Goal: Task Accomplishment & Management: Manage account settings

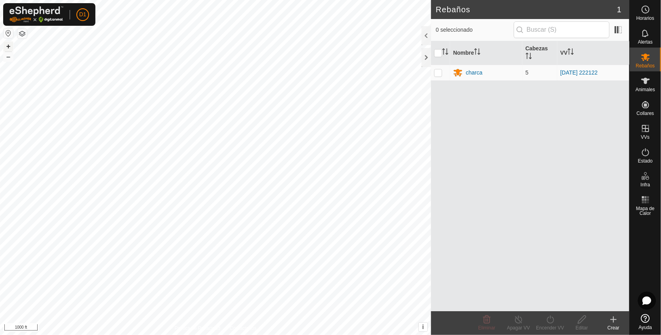
click at [8, 45] on button "+" at bounding box center [9, 47] width 10 height 10
click at [7, 46] on button "+" at bounding box center [9, 47] width 10 height 10
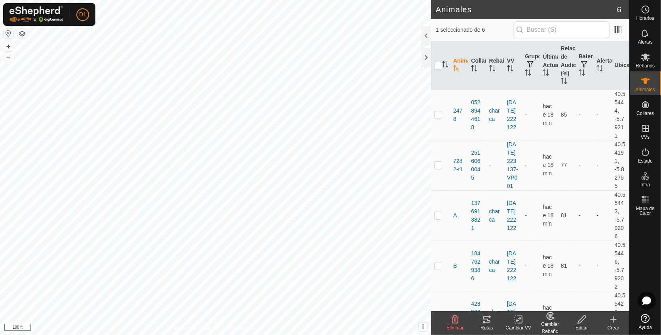
click at [487, 321] on icon at bounding box center [487, 319] width 10 height 10
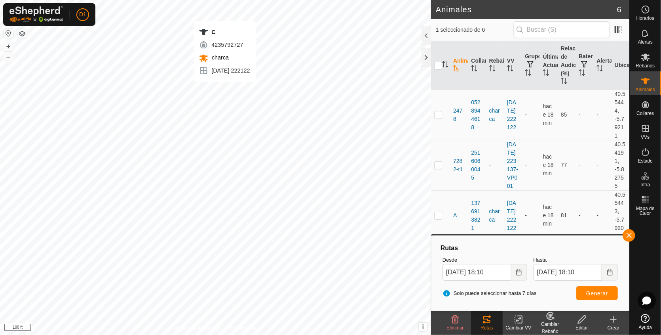
checkbox input "true"
checkbox input "false"
click at [599, 290] on span "Generar" at bounding box center [598, 293] width 22 height 6
click at [8, 47] on button "+" at bounding box center [9, 47] width 10 height 10
click at [8, 58] on button "–" at bounding box center [9, 57] width 10 height 10
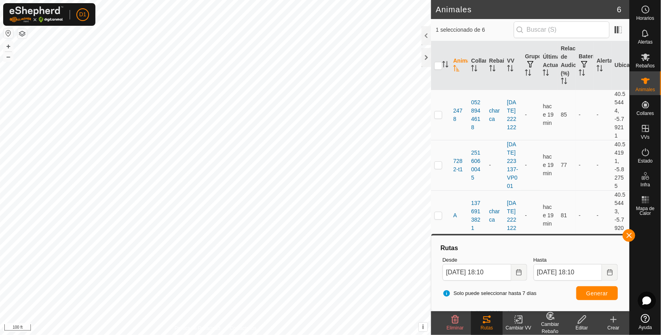
click at [348, 334] on html "D1 Horarios Alertas Rebaños Animales Collares VVs Estado Infra Mapa de Calor Ay…" at bounding box center [330, 167] width 661 height 335
checkbox input "true"
checkbox input "false"
click at [593, 292] on span "Generar" at bounding box center [598, 293] width 22 height 6
checkbox input "true"
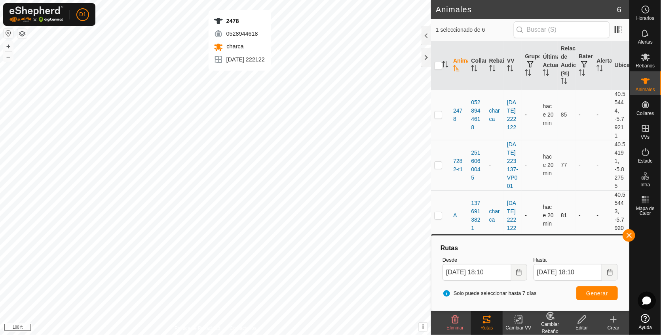
checkbox input "false"
click at [591, 292] on span "Generar" at bounding box center [598, 293] width 22 height 6
checkbox input "false"
click at [592, 291] on span "Generar" at bounding box center [598, 293] width 22 height 6
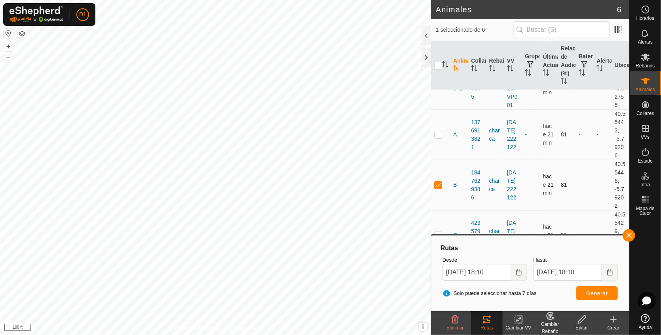
scroll to position [105, 0]
click at [436, 180] on td at bounding box center [440, 185] width 19 height 50
checkbox input "false"
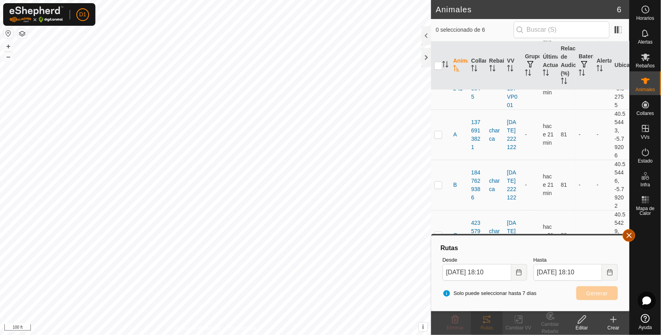
click at [628, 234] on button "button" at bounding box center [629, 235] width 13 height 13
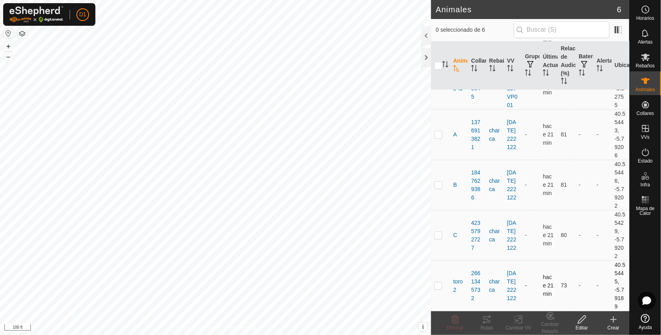
click at [442, 286] on td at bounding box center [440, 285] width 19 height 50
click at [487, 318] on icon at bounding box center [487, 319] width 7 height 6
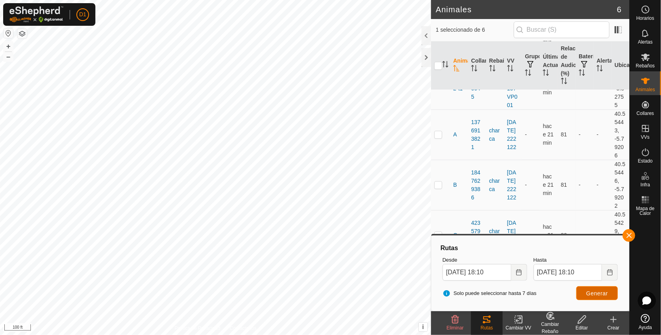
click at [601, 291] on span "Generar" at bounding box center [598, 293] width 22 height 6
click at [630, 235] on button "button" at bounding box center [629, 235] width 13 height 13
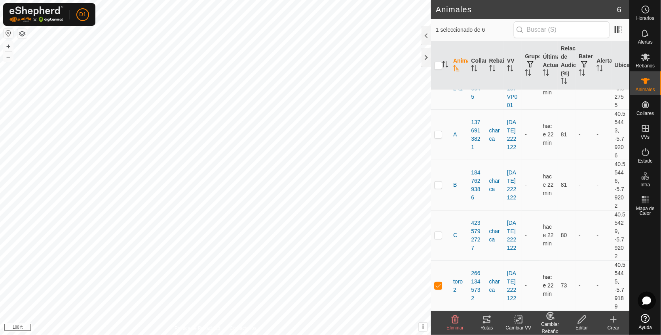
click at [437, 286] on p-checkbox at bounding box center [438, 285] width 8 height 6
checkbox input "false"
click at [8, 57] on button "–" at bounding box center [9, 57] width 10 height 10
click at [208, 0] on html "D1 Horarios Alertas Rebaños Animales Collares VVs Estado Infra Mapa de Calor Ay…" at bounding box center [330, 167] width 661 height 335
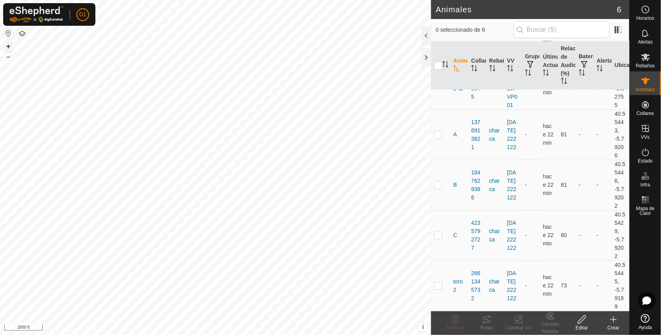
click at [8, 45] on button "+" at bounding box center [9, 47] width 10 height 10
click at [8, 46] on button "+" at bounding box center [9, 47] width 10 height 10
click at [9, 43] on button "+" at bounding box center [9, 47] width 10 height 10
click at [486, 321] on icon at bounding box center [487, 319] width 10 height 10
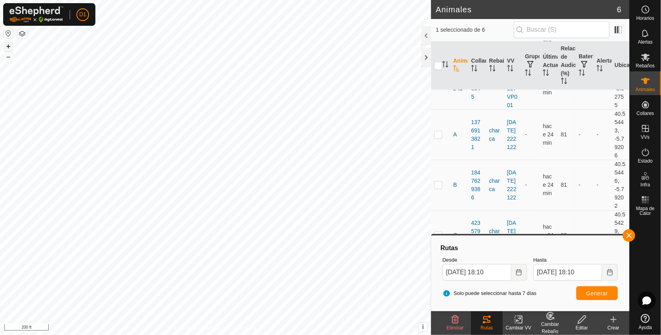
click at [8, 45] on button "+" at bounding box center [9, 47] width 10 height 10
click at [7, 48] on button "+" at bounding box center [9, 47] width 10 height 10
click at [631, 234] on button "button" at bounding box center [629, 235] width 13 height 13
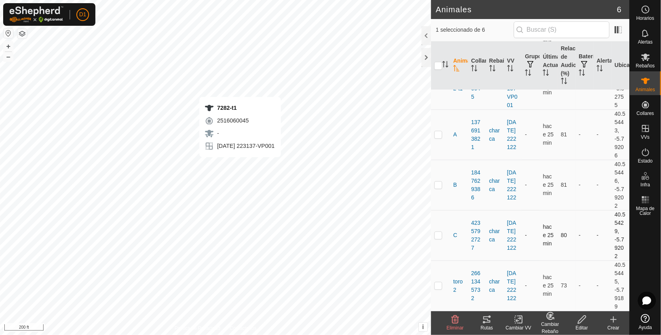
checkbox input "false"
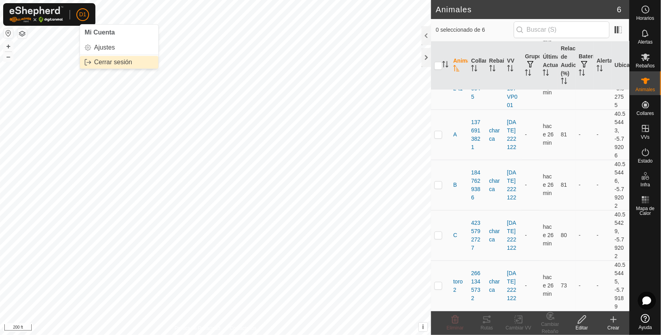
click at [115, 59] on link "Cerrar sesión" at bounding box center [119, 62] width 78 height 13
